Goal: Navigation & Orientation: Find specific page/section

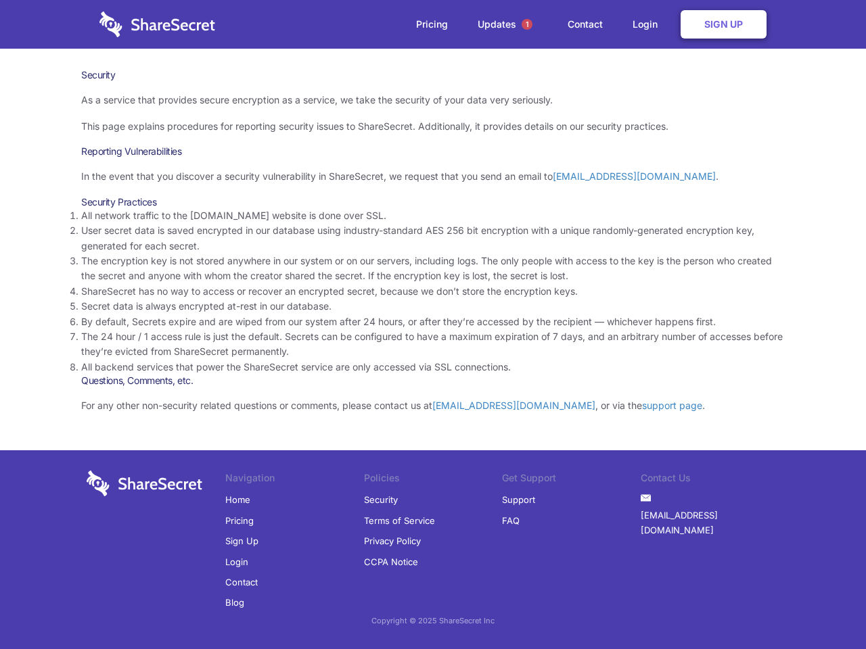
click at [433, 325] on li "By default, Secrets expire and are wiped from our system after 24 hours, or aft…" at bounding box center [432, 321] width 703 height 15
click at [527, 24] on span "1" at bounding box center [526, 24] width 11 height 11
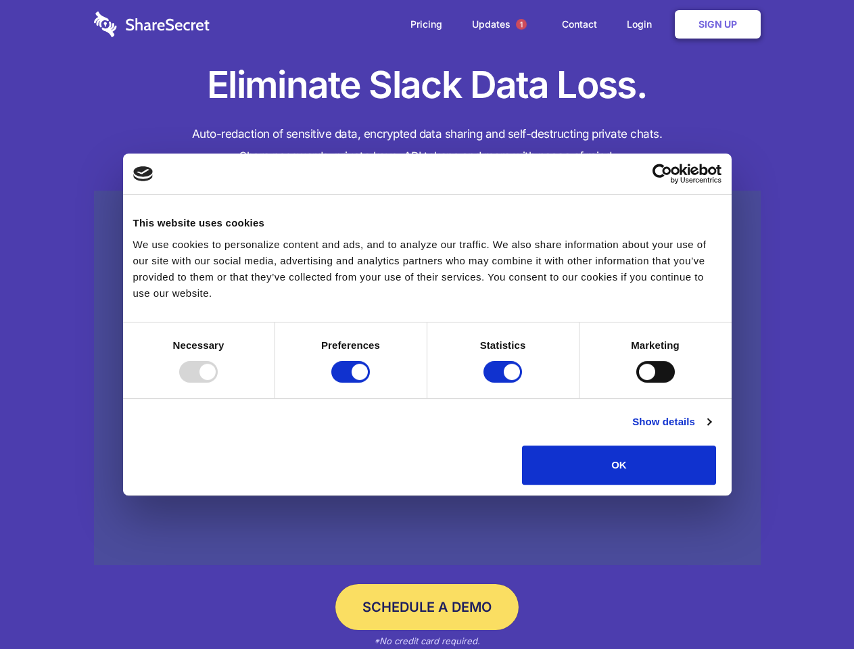
click at [218, 383] on div at bounding box center [198, 372] width 39 height 22
click at [370, 383] on input "Preferences" at bounding box center [350, 372] width 39 height 22
checkbox input "false"
click at [505, 383] on input "Statistics" at bounding box center [503, 372] width 39 height 22
checkbox input "false"
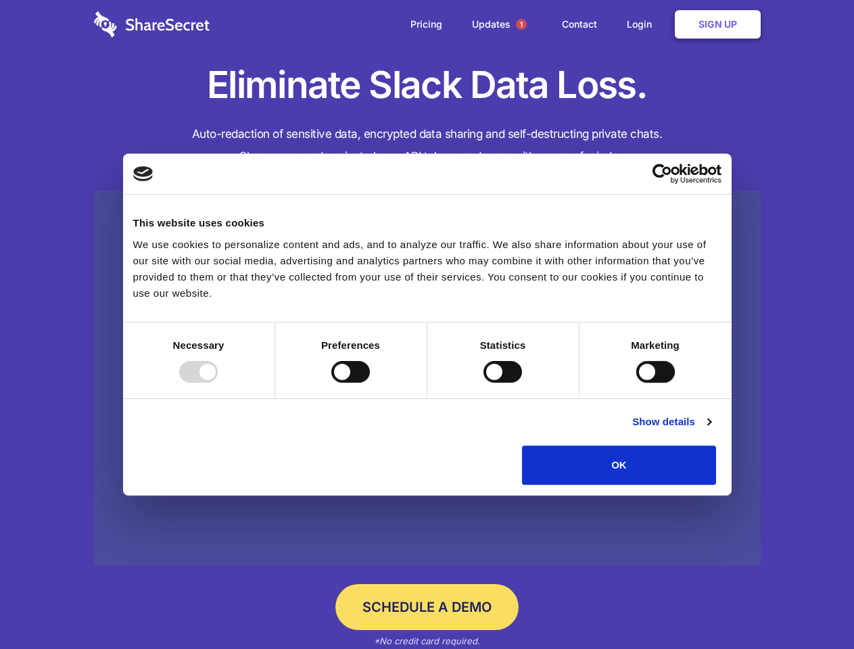
click at [636, 383] on input "Marketing" at bounding box center [655, 372] width 39 height 22
checkbox input "true"
click at [711, 430] on link "Show details" at bounding box center [671, 422] width 78 height 16
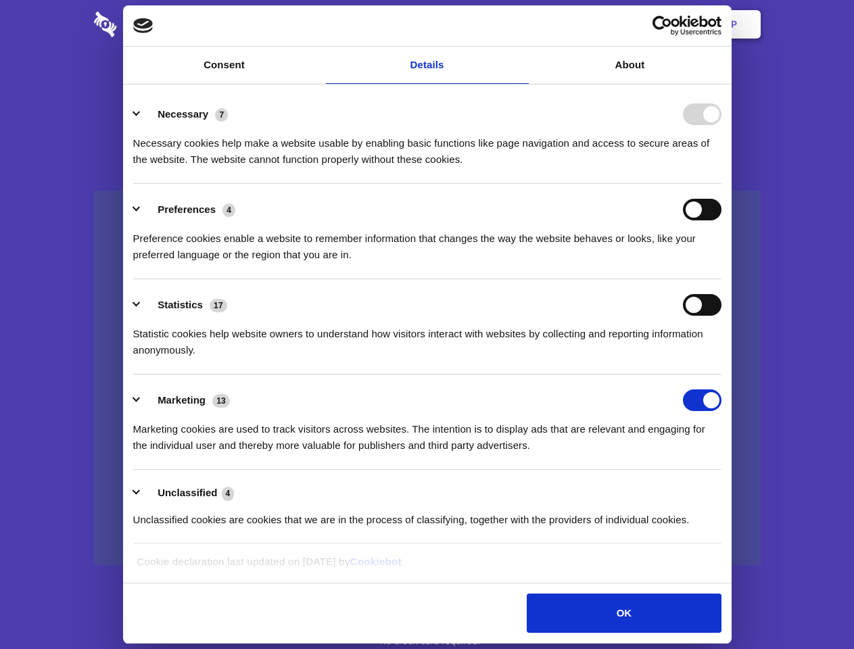
click at [722, 184] on li "Necessary 7 Necessary cookies help make a website usable by enabling basic func…" at bounding box center [427, 136] width 588 height 95
click at [521, 24] on span "1" at bounding box center [521, 24] width 11 height 11
